Goal: Task Accomplishment & Management: Complete application form

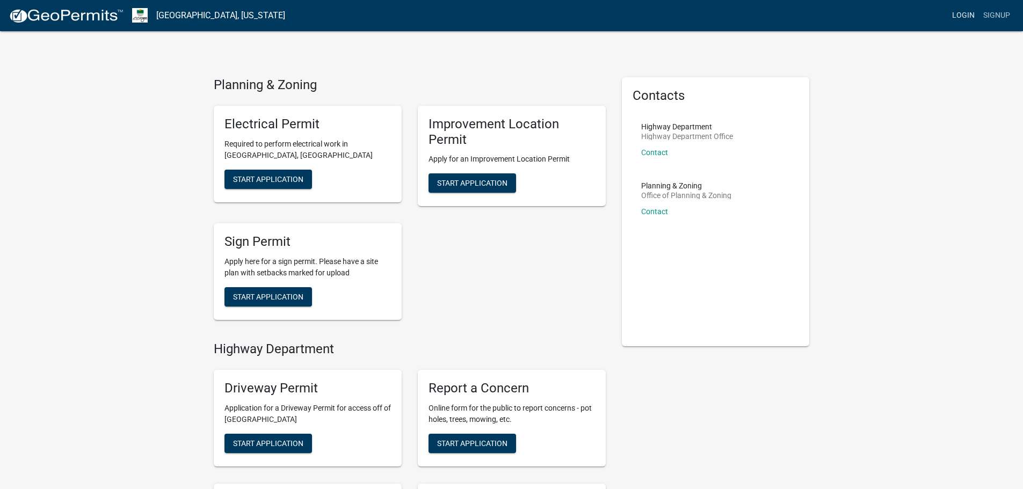
click at [962, 14] on link "Login" at bounding box center [962, 15] width 31 height 20
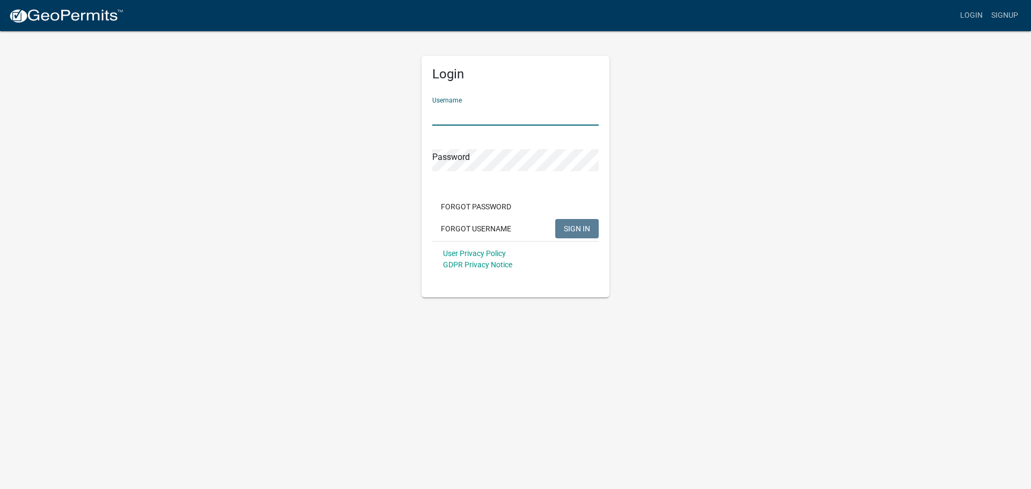
click at [471, 107] on input "Username" at bounding box center [515, 115] width 166 height 22
type input "[PERSON_NAME][EMAIL_ADDRESS][DOMAIN_NAME]"
click at [583, 221] on button "SIGN IN" at bounding box center [576, 228] width 43 height 19
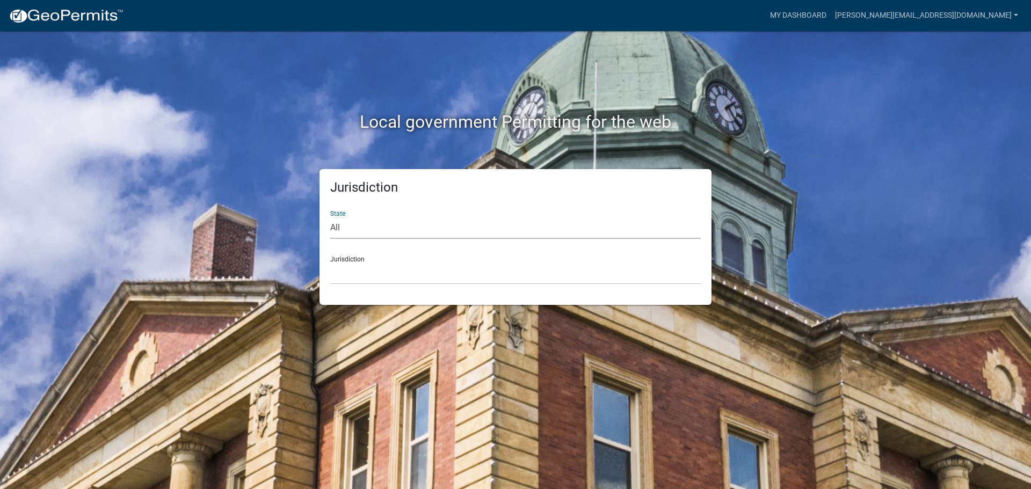
click at [345, 229] on select "All [US_STATE] [US_STATE] [US_STATE] [US_STATE] [US_STATE] [US_STATE] [US_STATE…" at bounding box center [515, 228] width 370 height 22
select select "[US_STATE]"
click at [330, 217] on select "All [US_STATE] [US_STATE] [US_STATE] [US_STATE] [US_STATE] [US_STATE] [US_STATE…" at bounding box center [515, 228] width 370 height 22
click at [359, 270] on select "City of [GEOGRAPHIC_DATA], [US_STATE] City of [GEOGRAPHIC_DATA], [US_STATE] Cit…" at bounding box center [515, 273] width 370 height 22
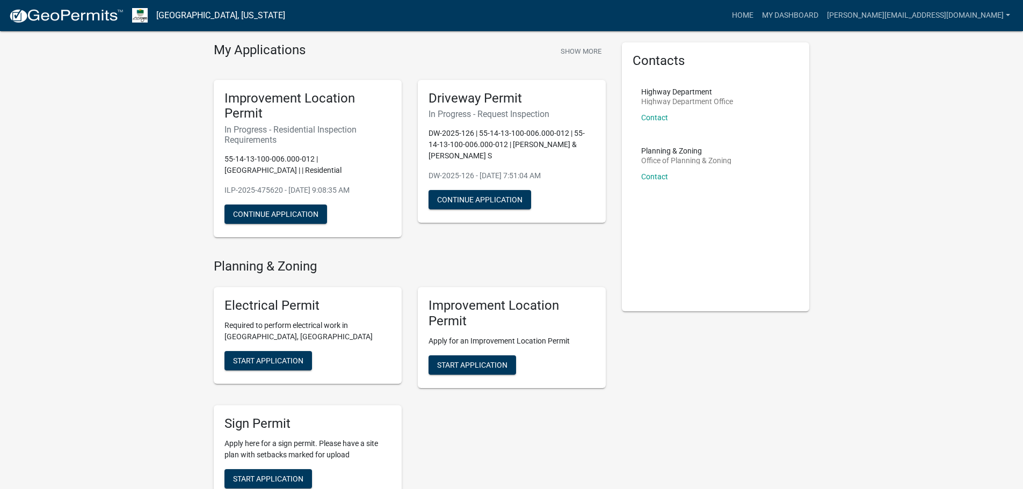
scroll to position [54, 0]
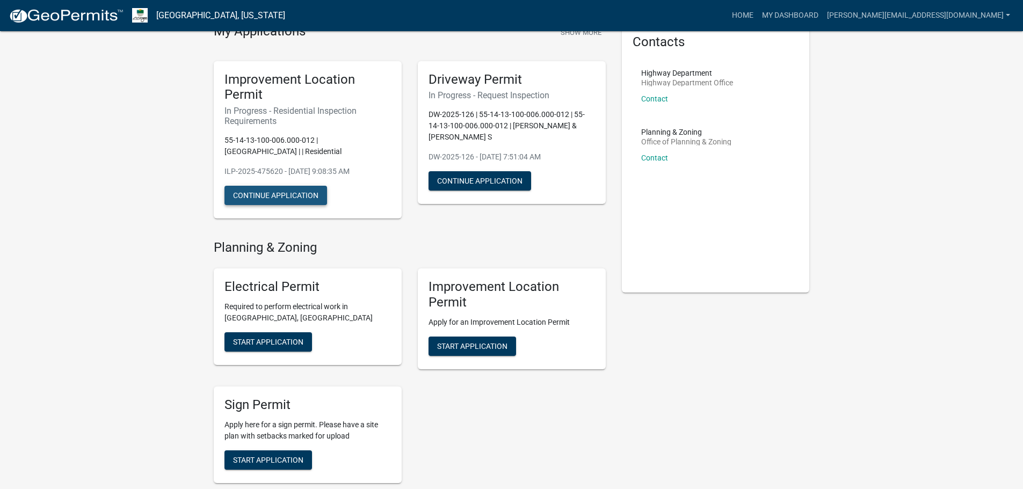
click at [298, 197] on button "Continue Application" at bounding box center [275, 195] width 103 height 19
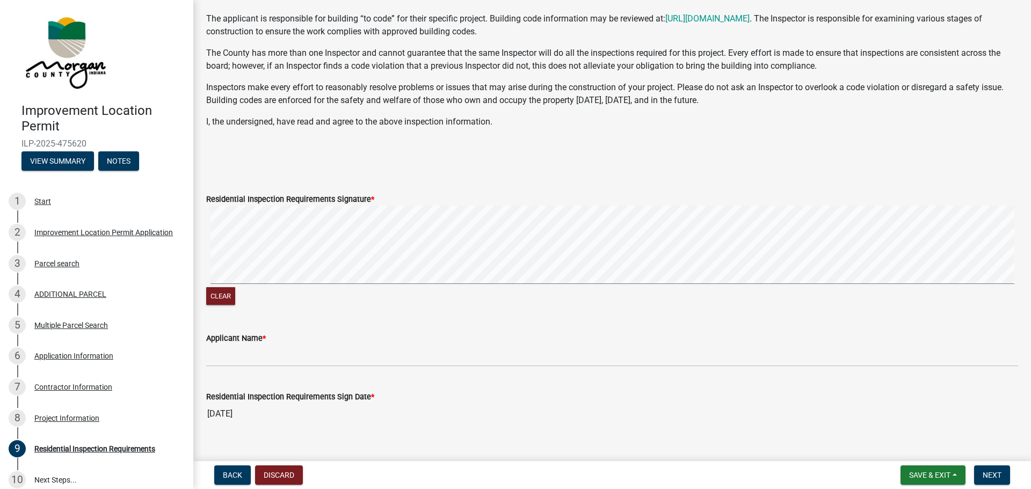
scroll to position [202, 0]
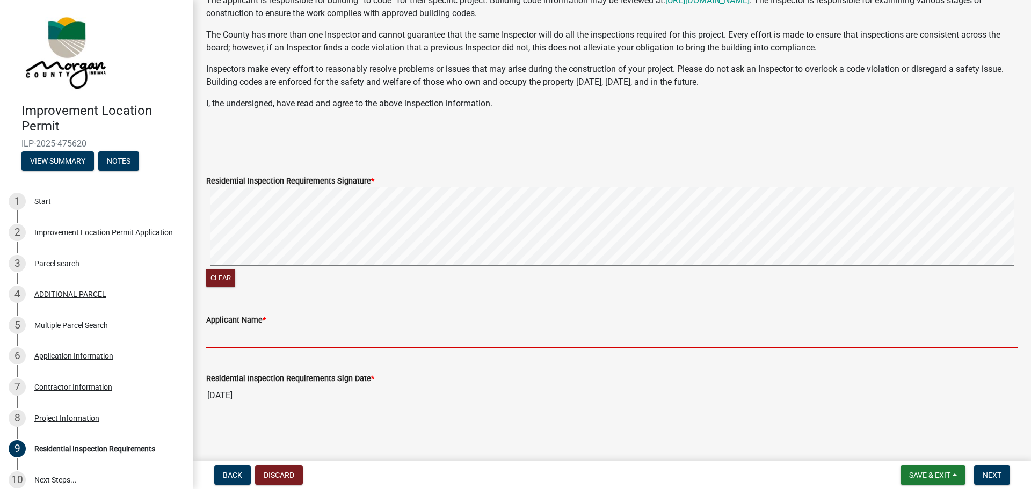
click at [232, 338] on input "Applicant Name *" at bounding box center [612, 337] width 812 height 22
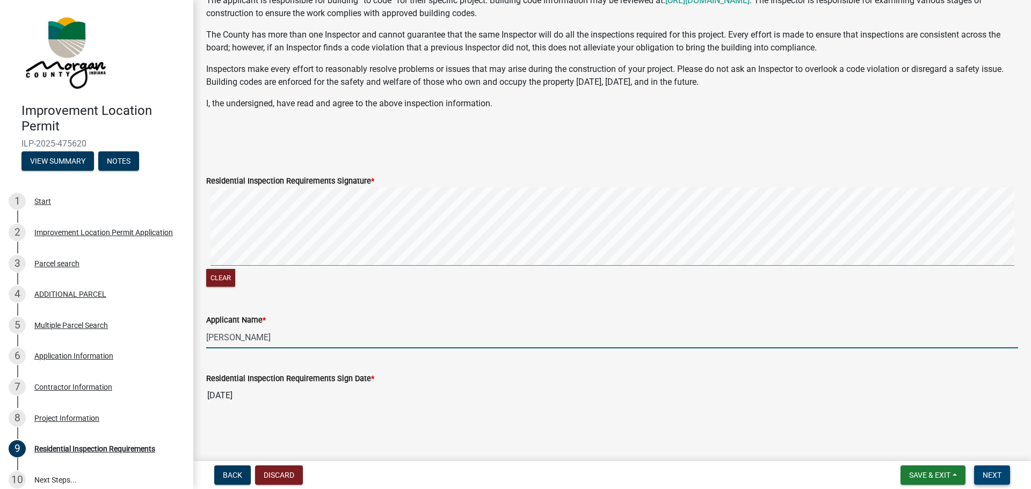
type input "[PERSON_NAME]"
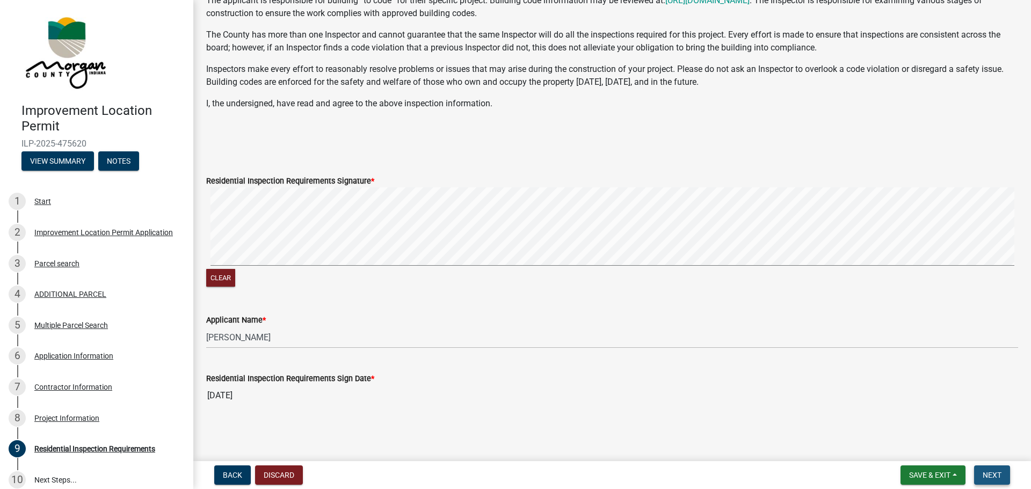
click at [996, 473] on span "Next" at bounding box center [991, 475] width 19 height 9
click at [221, 276] on button "Clear" at bounding box center [220, 278] width 29 height 18
click at [987, 475] on span "Next" at bounding box center [991, 475] width 19 height 9
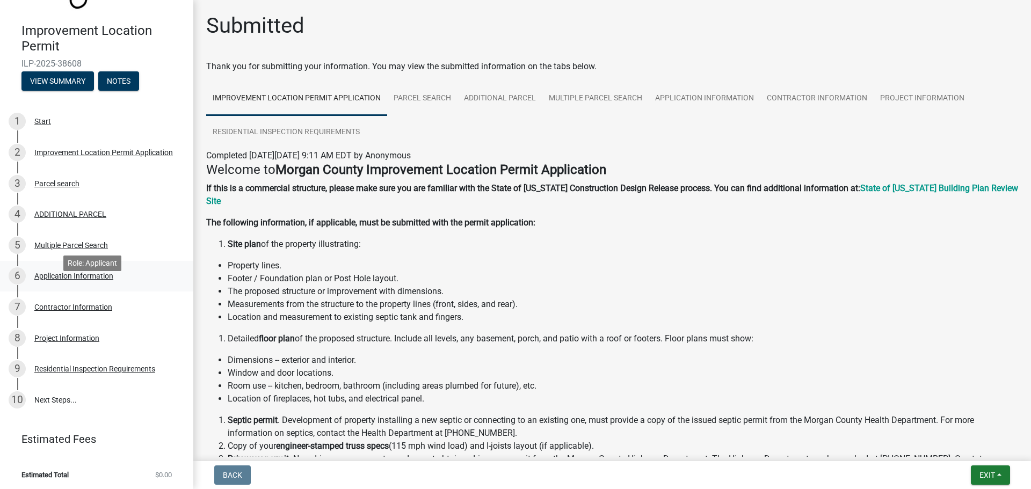
scroll to position [82, 0]
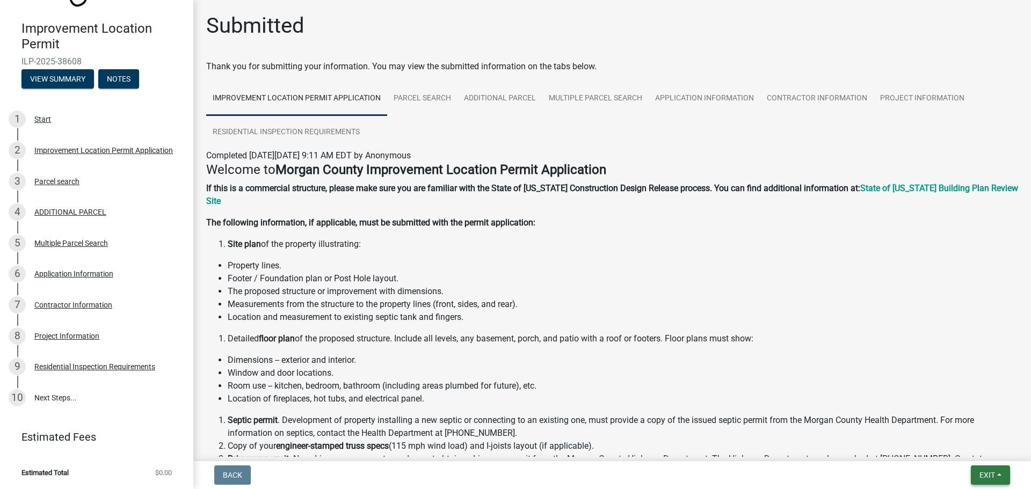
click at [990, 473] on span "Exit" at bounding box center [987, 475] width 16 height 9
click at [956, 447] on button "Save & Exit" at bounding box center [967, 447] width 86 height 26
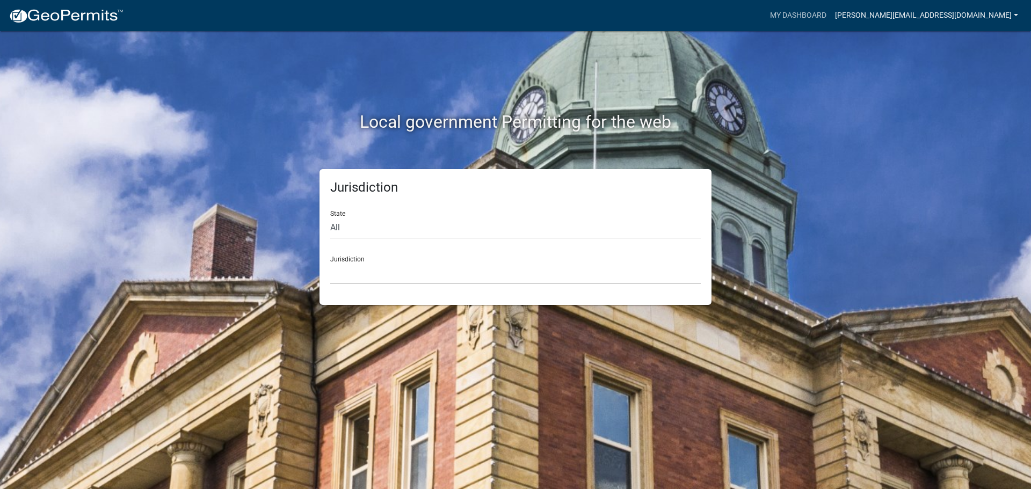
click at [1015, 16] on link "[PERSON_NAME][EMAIL_ADDRESS][DOMAIN_NAME]" at bounding box center [926, 15] width 192 height 20
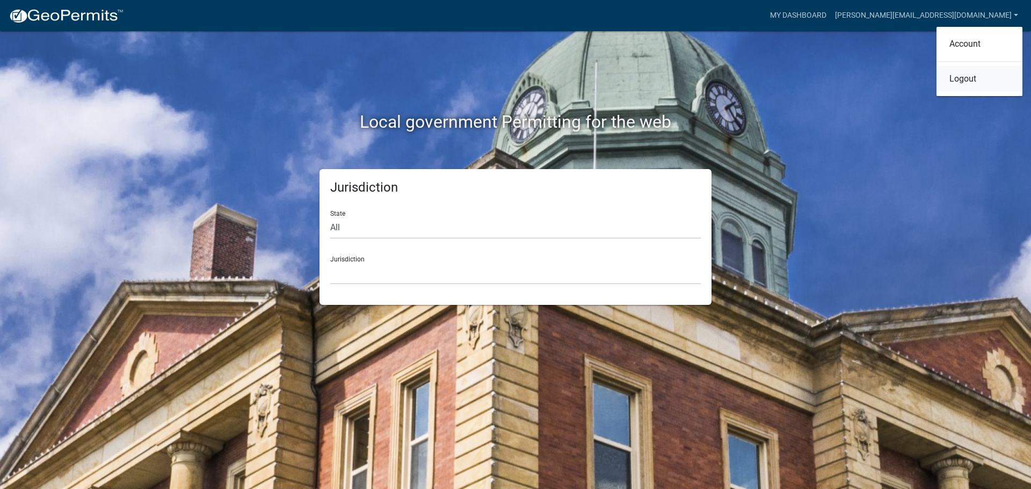
click at [962, 81] on link "Logout" at bounding box center [979, 79] width 86 height 26
